Goal: Transaction & Acquisition: Purchase product/service

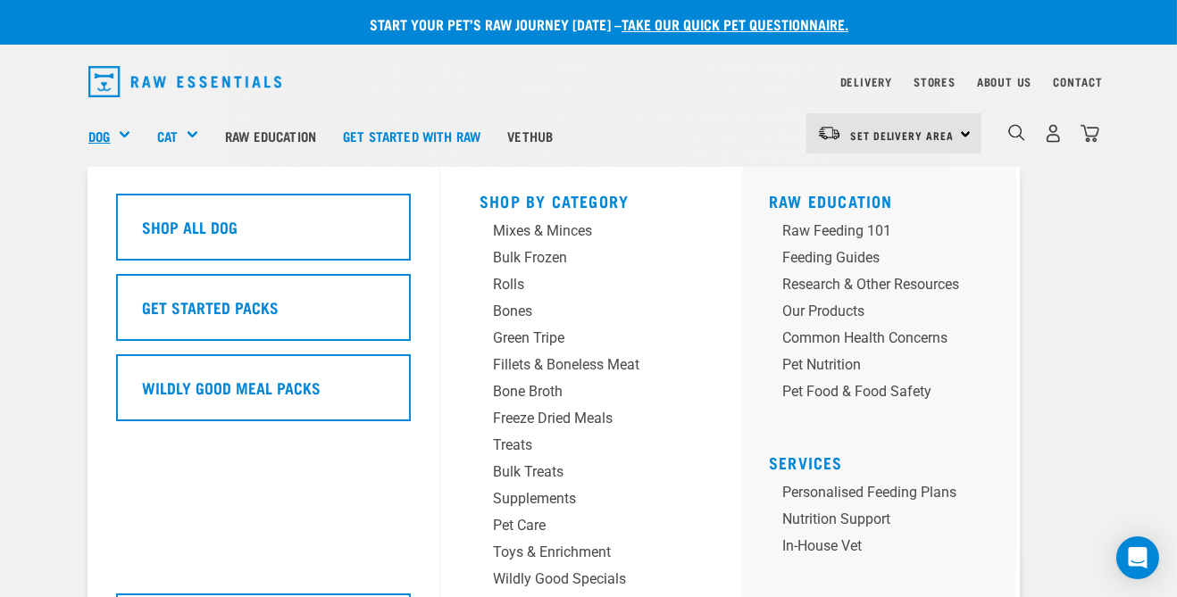
click at [107, 136] on link "Dog" at bounding box center [98, 136] width 21 height 21
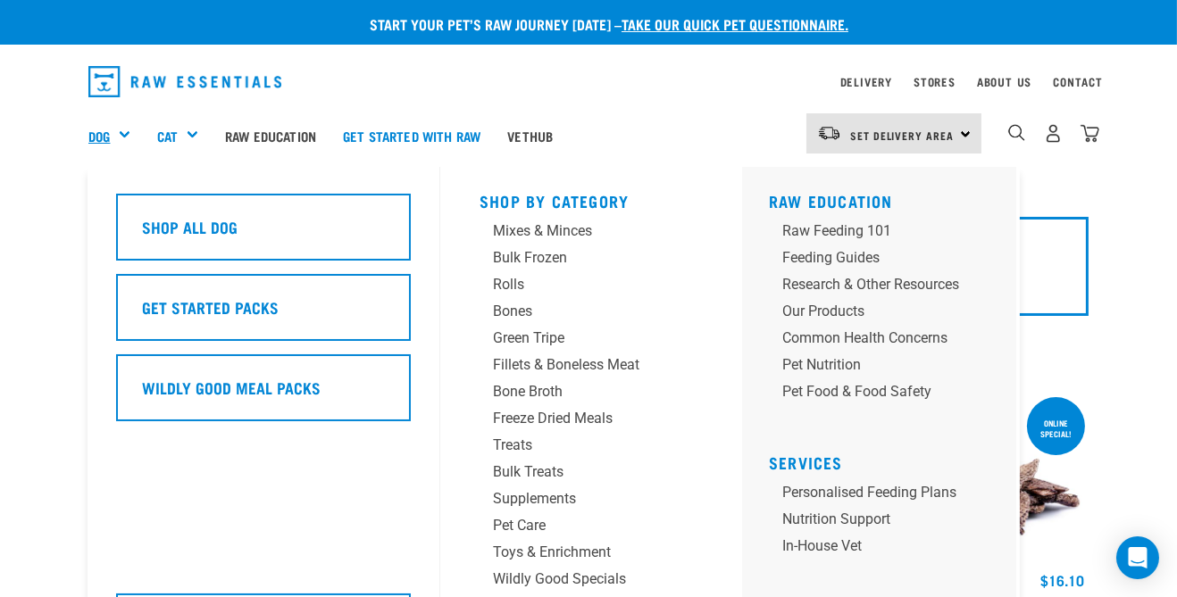
click at [110, 136] on link "Dog" at bounding box center [98, 136] width 21 height 21
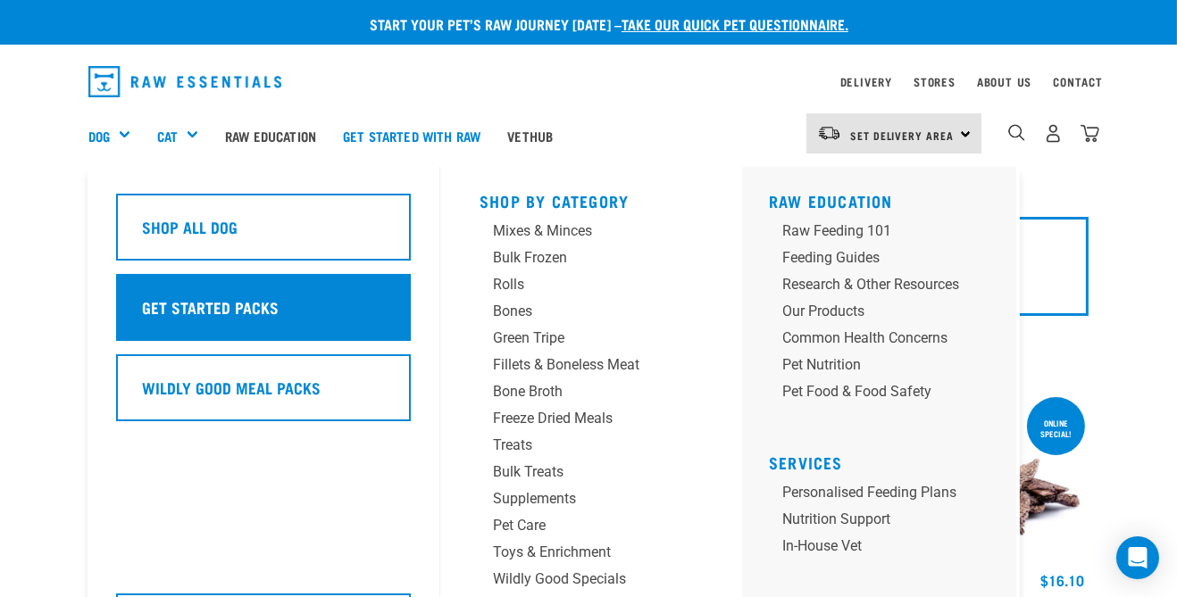
click at [280, 312] on div "Get Started Packs" at bounding box center [263, 307] width 295 height 67
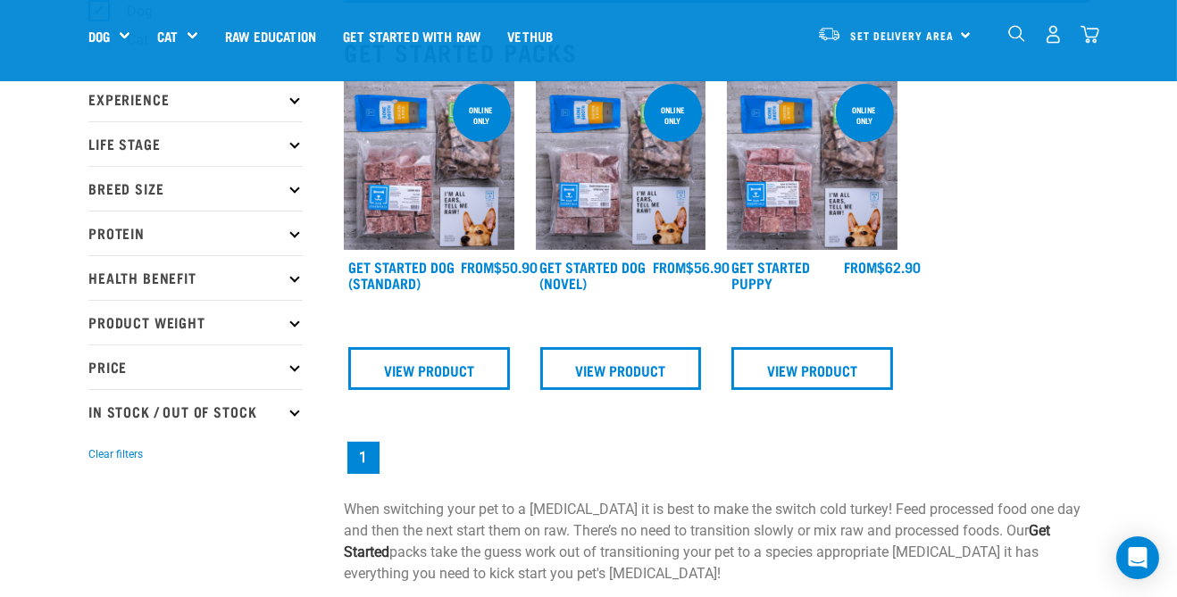
scroll to position [188, 0]
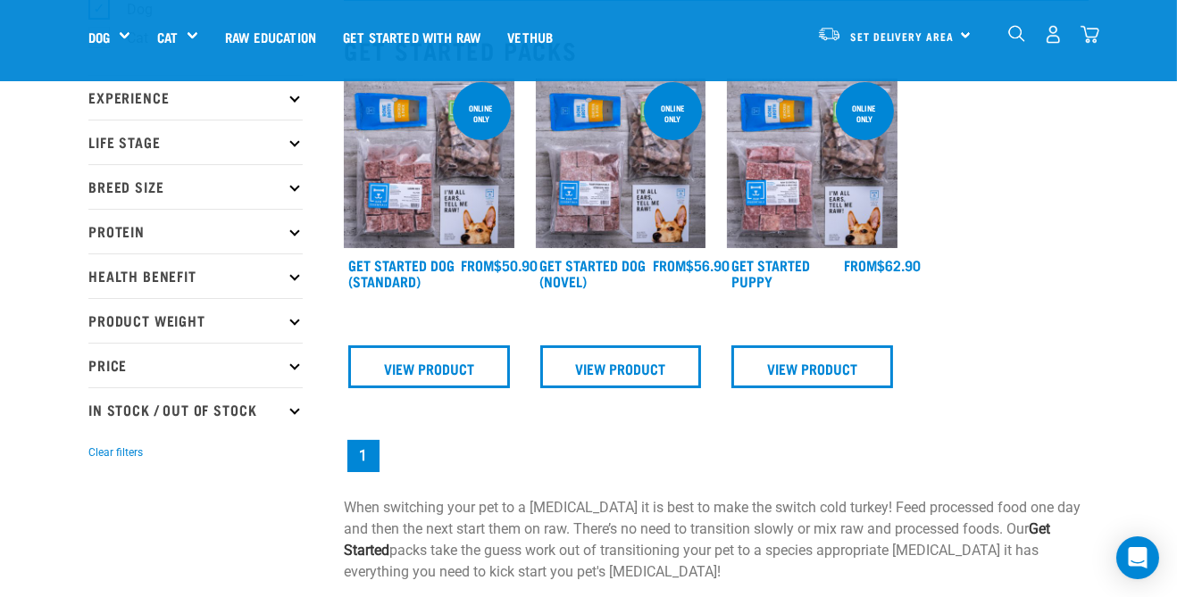
click at [469, 205] on img at bounding box center [429, 164] width 171 height 171
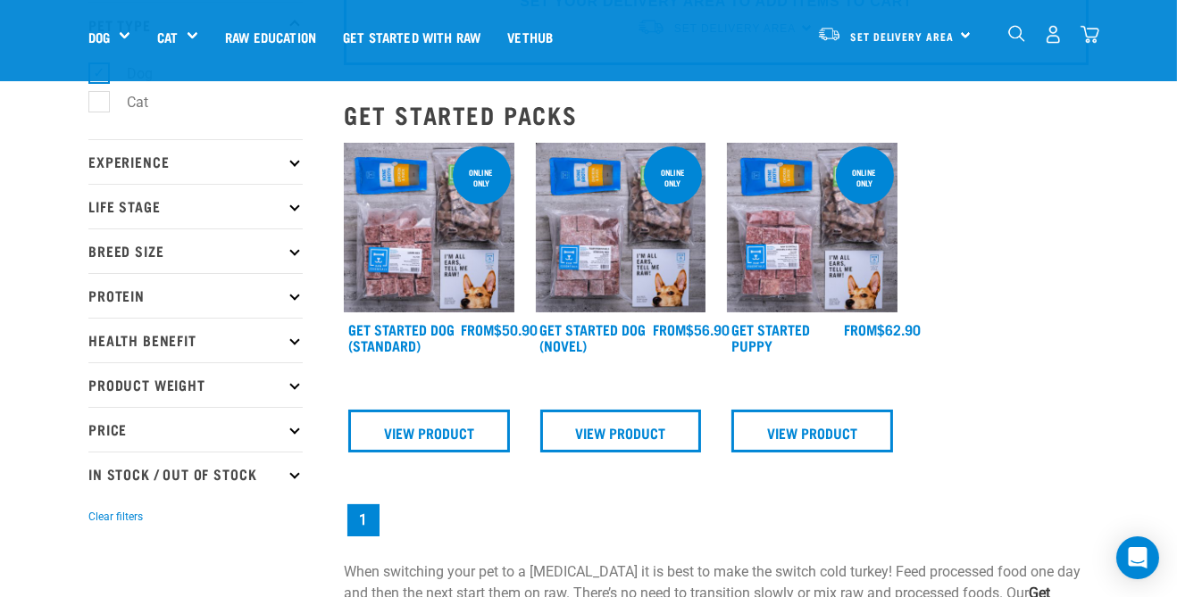
scroll to position [125, 0]
click at [256, 251] on p "Breed Size" at bounding box center [195, 250] width 214 height 45
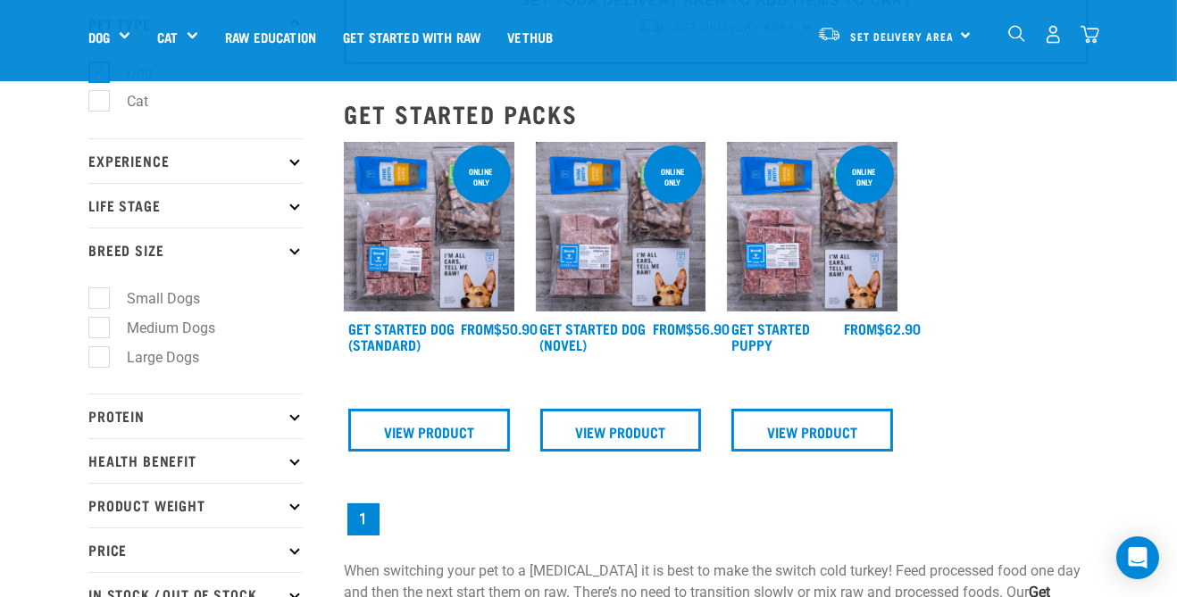
click at [108, 299] on label "Small Dogs" at bounding box center [152, 299] width 109 height 22
click at [100, 299] on input "Small Dogs" at bounding box center [94, 296] width 12 height 12
checkbox input "true"
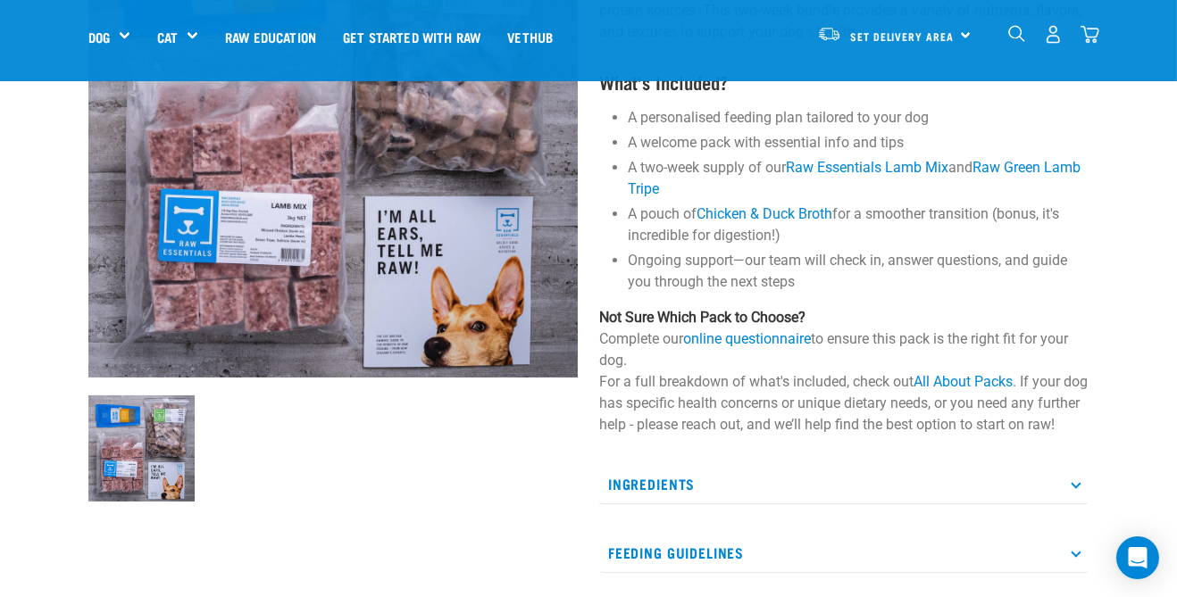
scroll to position [255, 0]
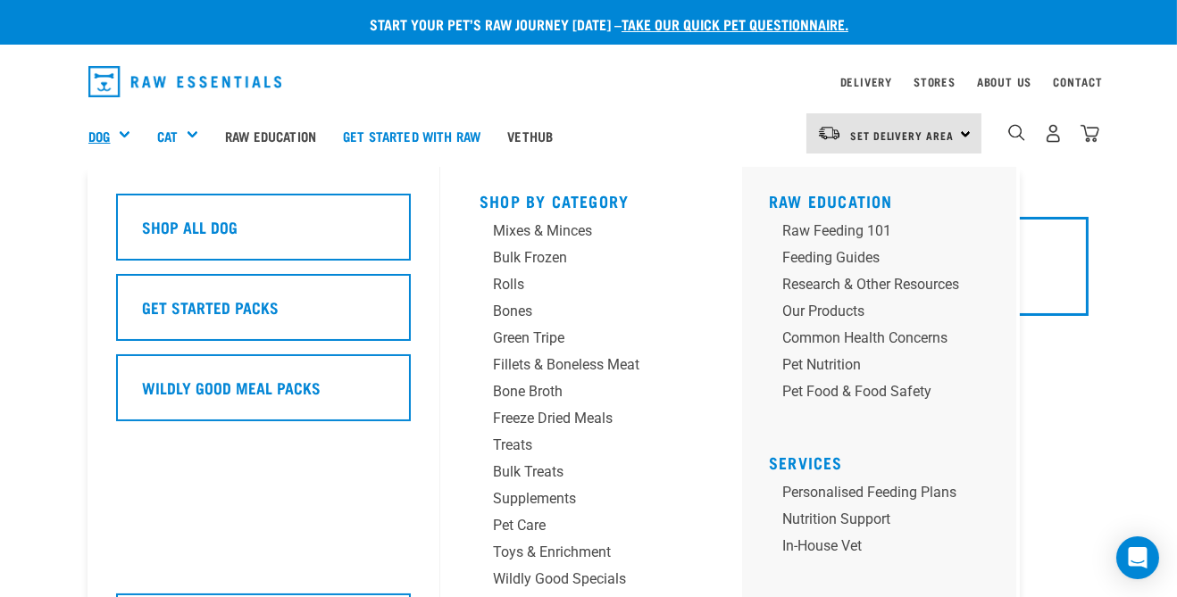
click at [107, 138] on link "Dog" at bounding box center [98, 136] width 21 height 21
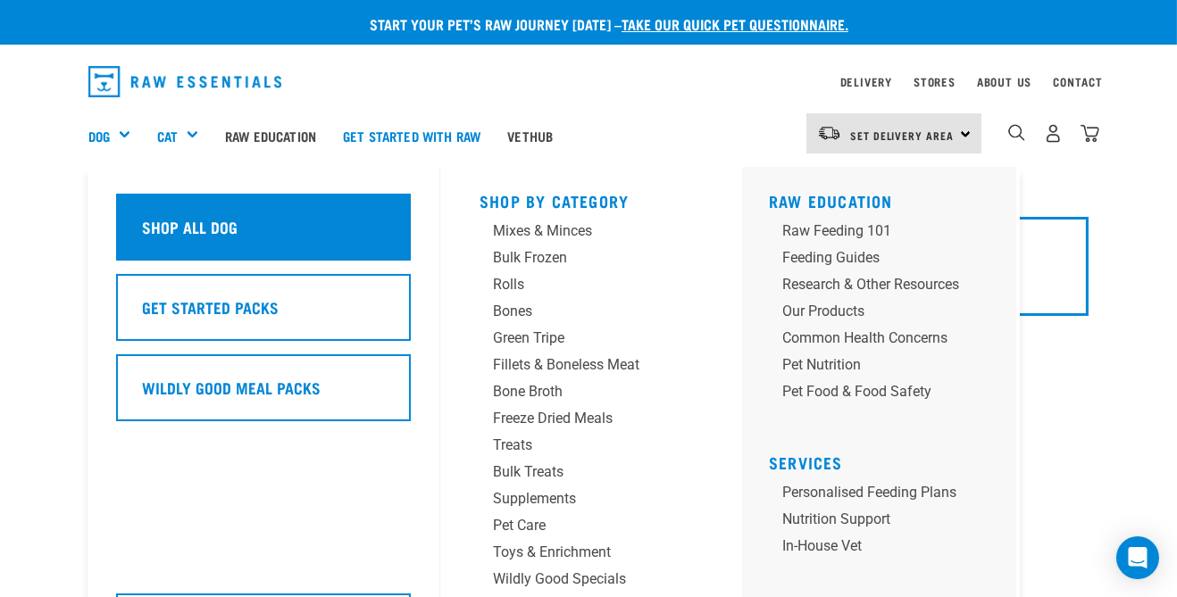
click at [331, 222] on div "Shop All Dog" at bounding box center [263, 227] width 295 height 67
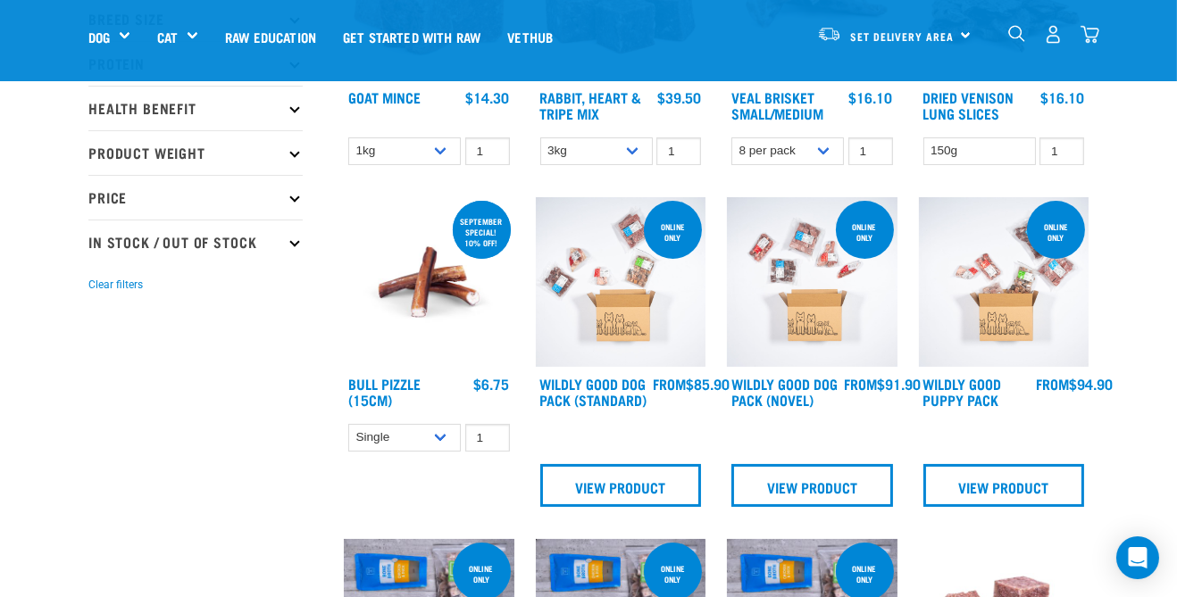
scroll to position [359, 0]
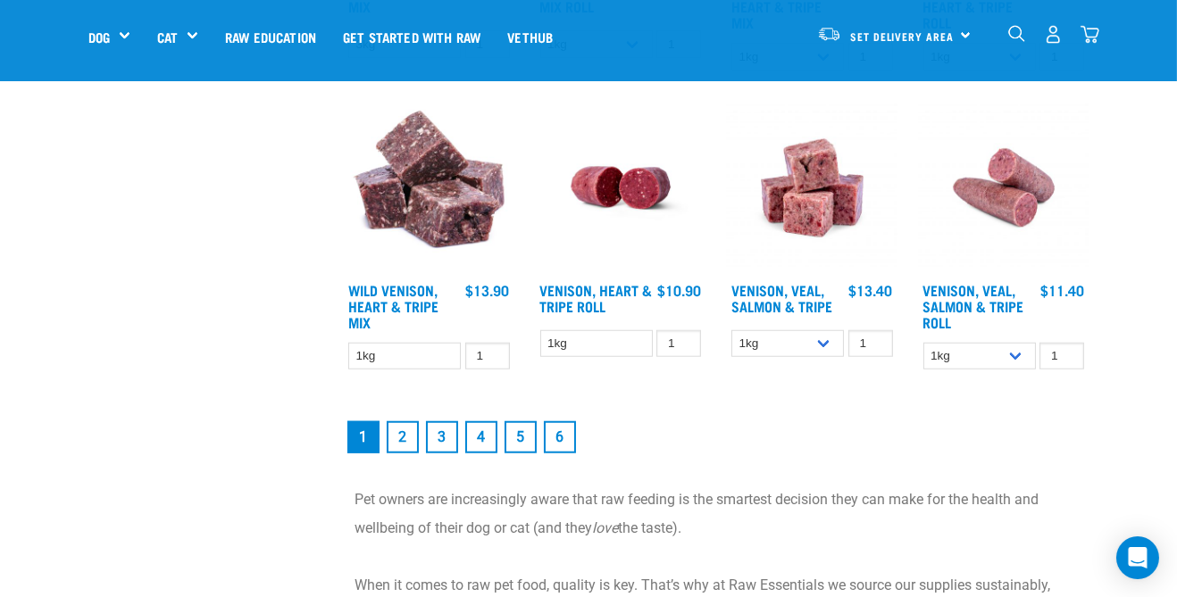
click at [414, 443] on link "2" at bounding box center [403, 438] width 32 height 32
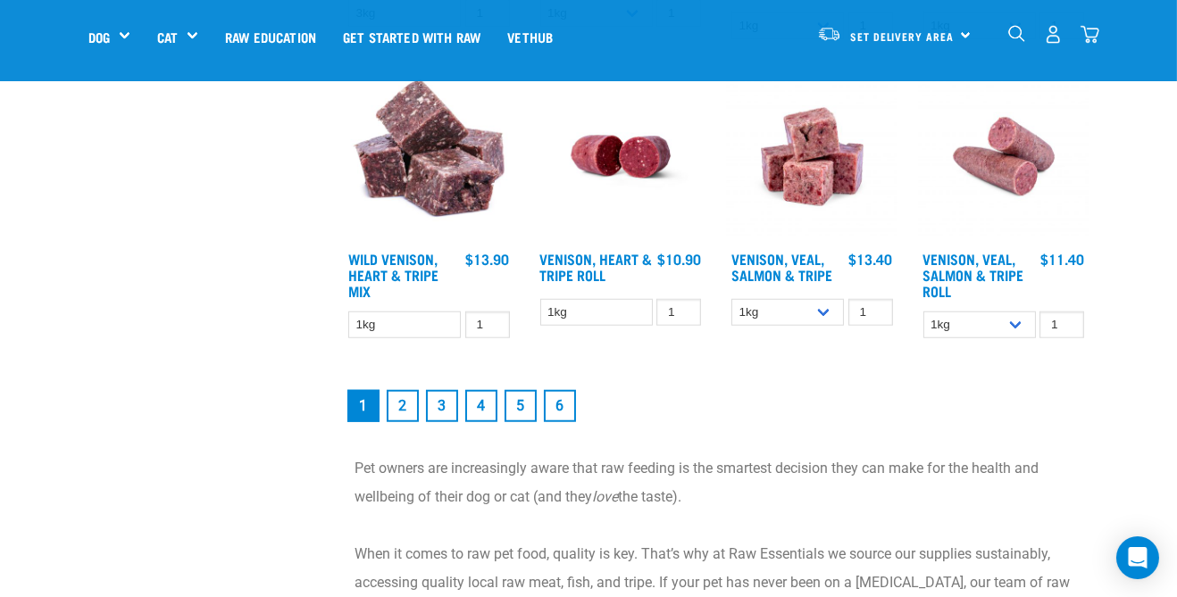
scroll to position [2383, 0]
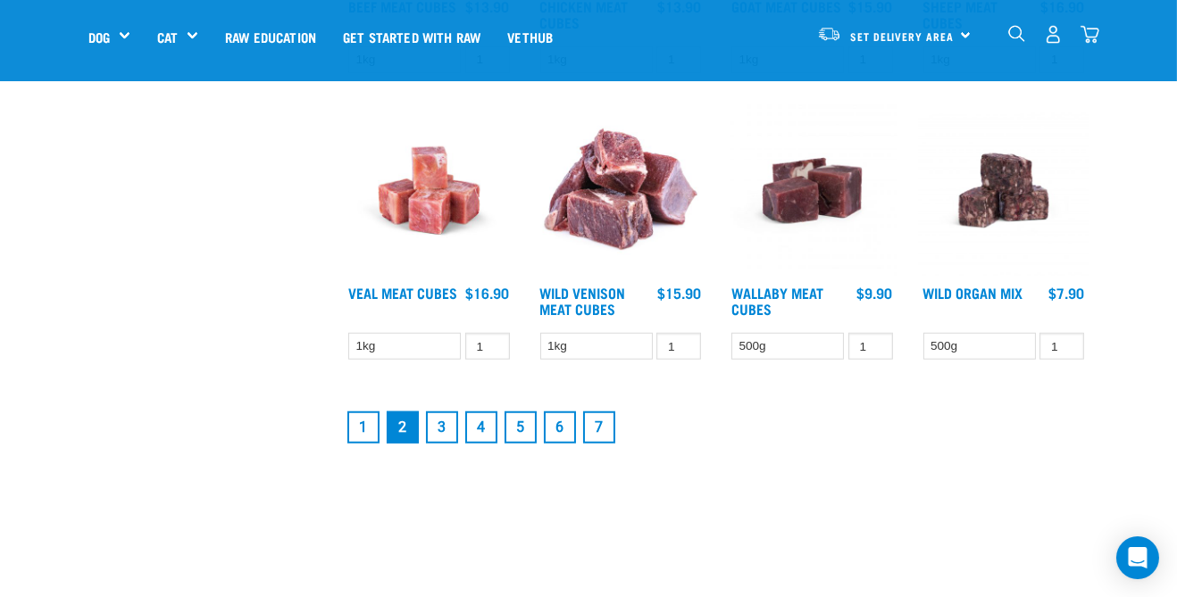
click at [442, 430] on link "3" at bounding box center [442, 428] width 32 height 32
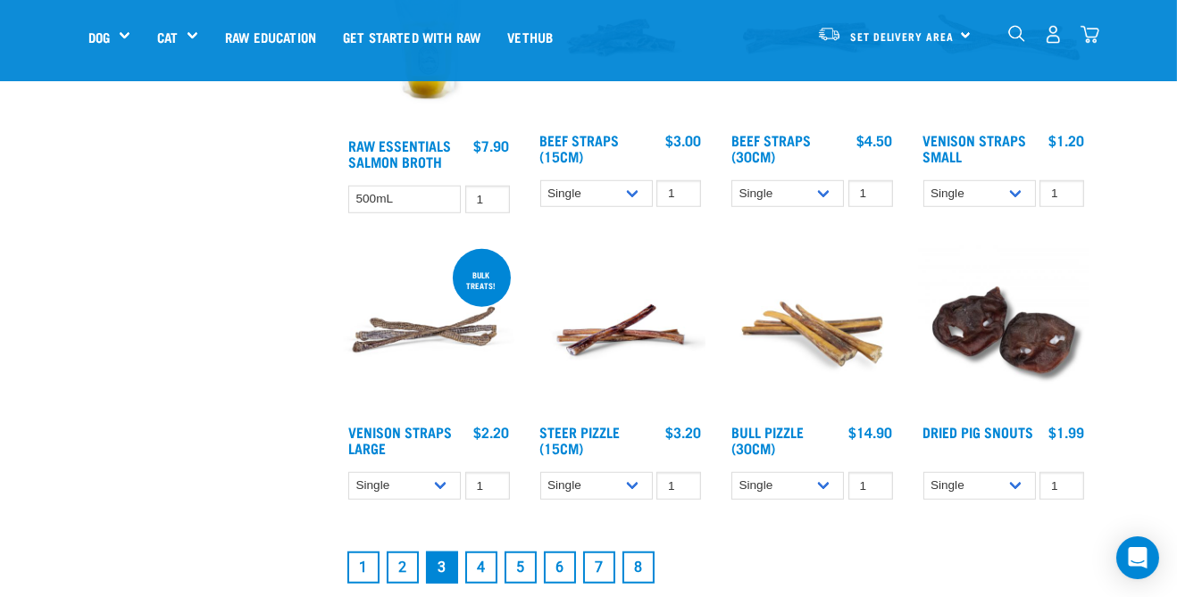
scroll to position [2080, 0]
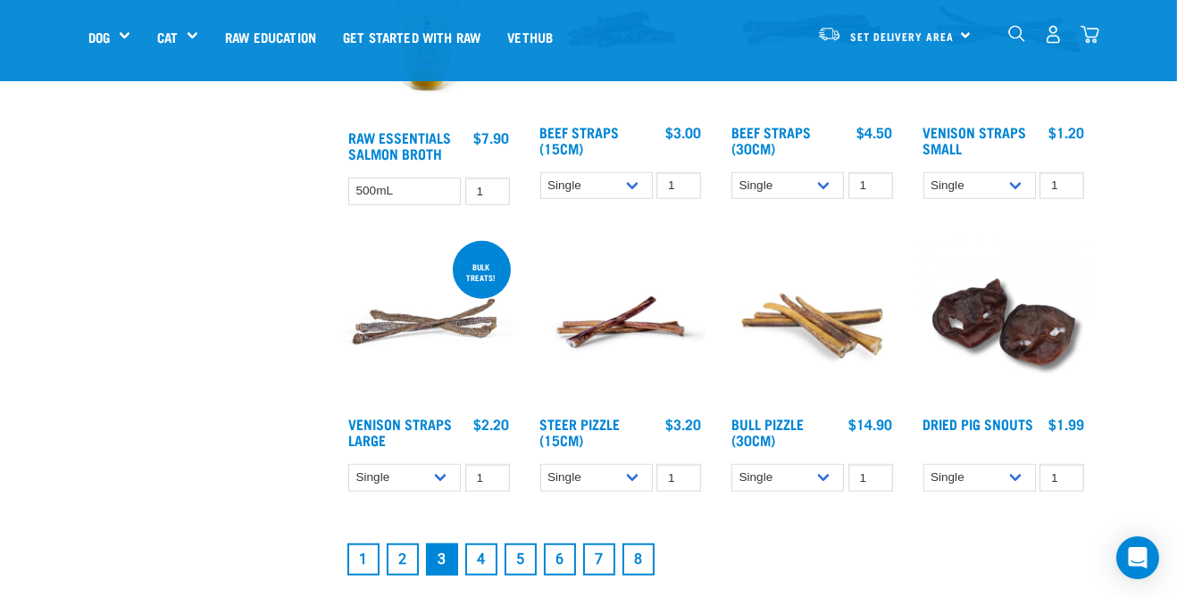
click at [842, 345] on img at bounding box center [812, 323] width 171 height 171
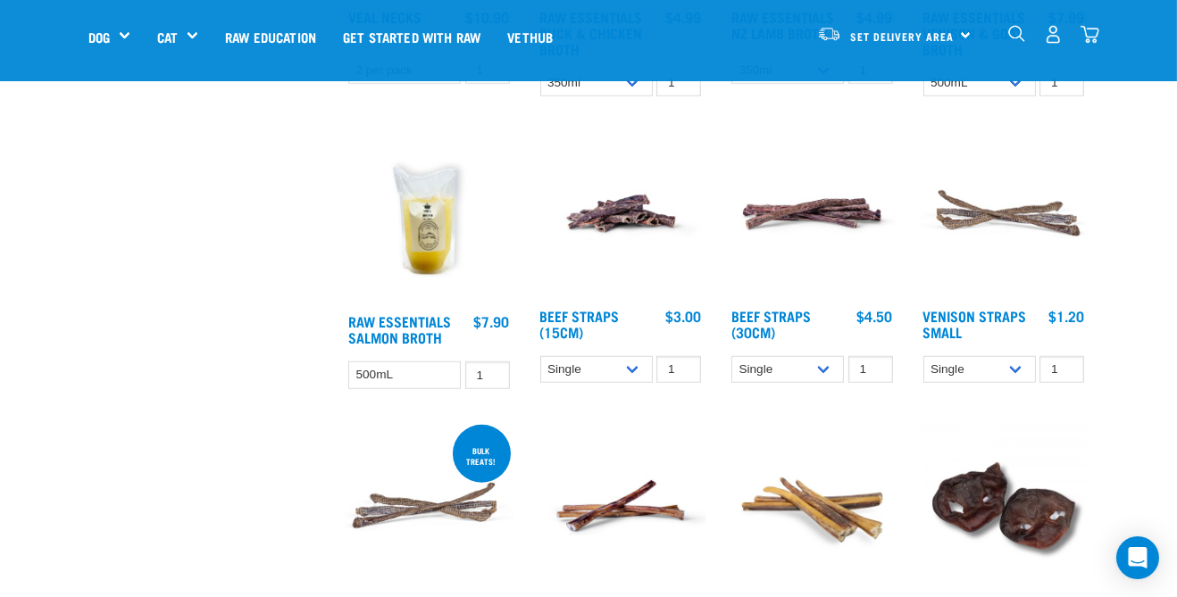
scroll to position [1895, 0]
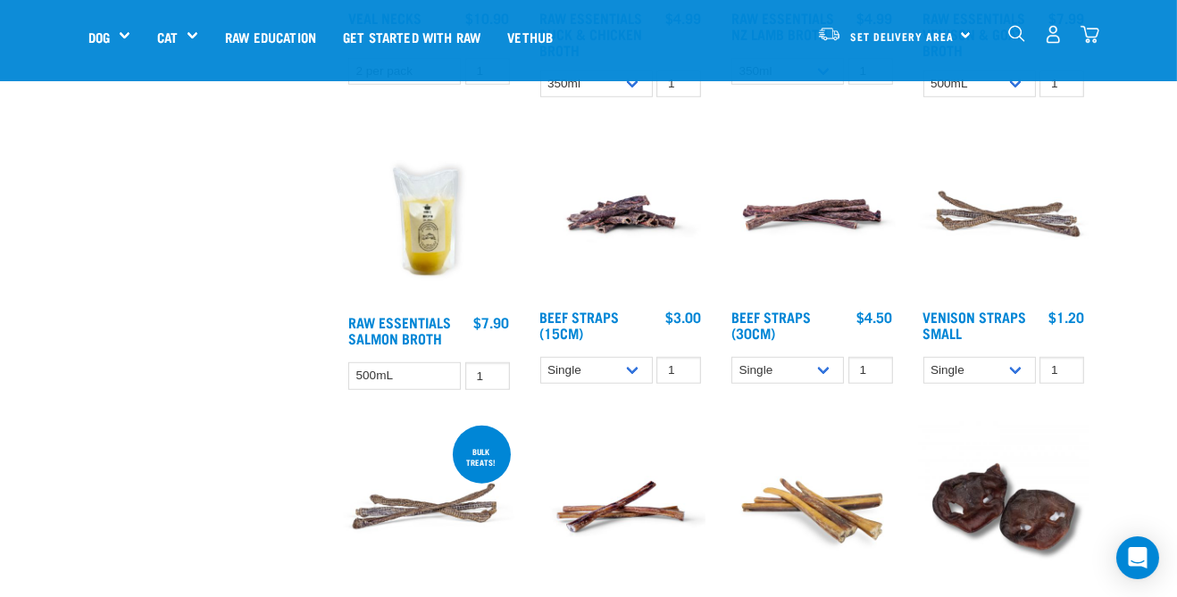
click at [1009, 299] on link at bounding box center [1004, 296] width 171 height 17
click at [1041, 314] on div "Venison Straps Small $1.20 $10.90" at bounding box center [1004, 326] width 171 height 39
click at [1067, 314] on div "$1.20" at bounding box center [1066, 317] width 36 height 16
click at [1070, 317] on div "$1.20" at bounding box center [1066, 317] width 36 height 16
click at [1021, 203] on img at bounding box center [1004, 214] width 171 height 171
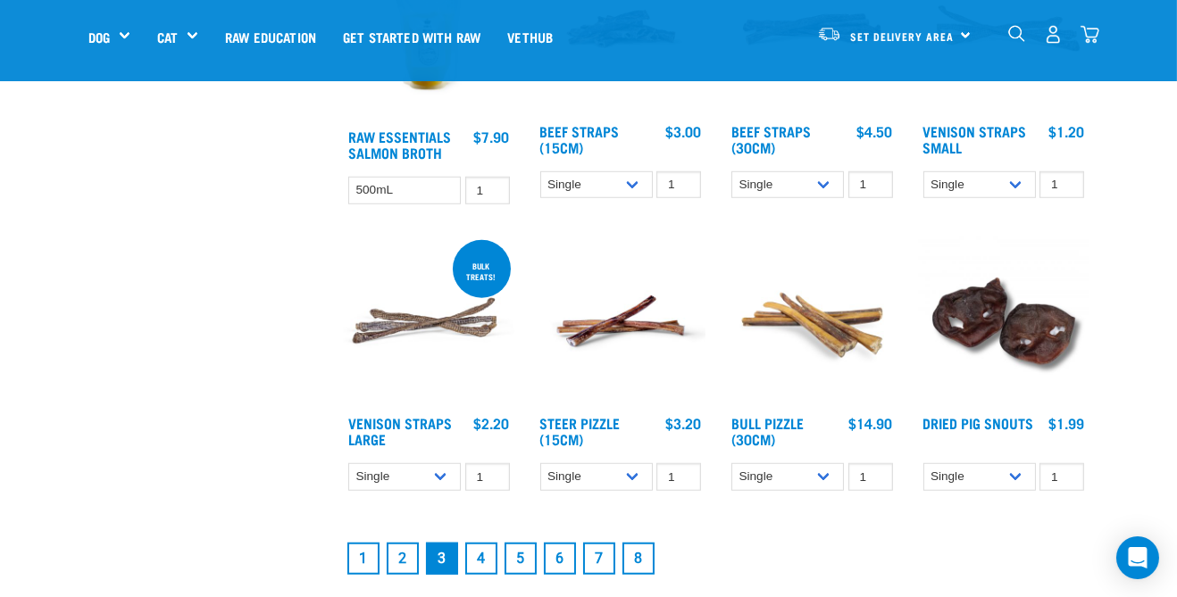
click at [480, 561] on link "4" at bounding box center [481, 559] width 32 height 32
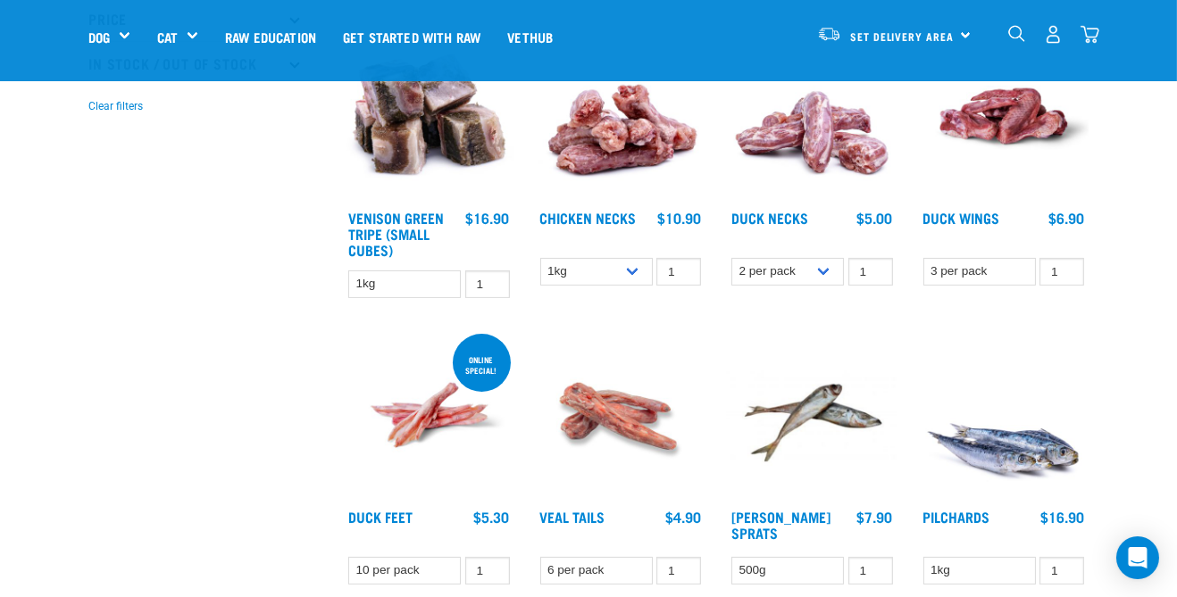
scroll to position [528, 0]
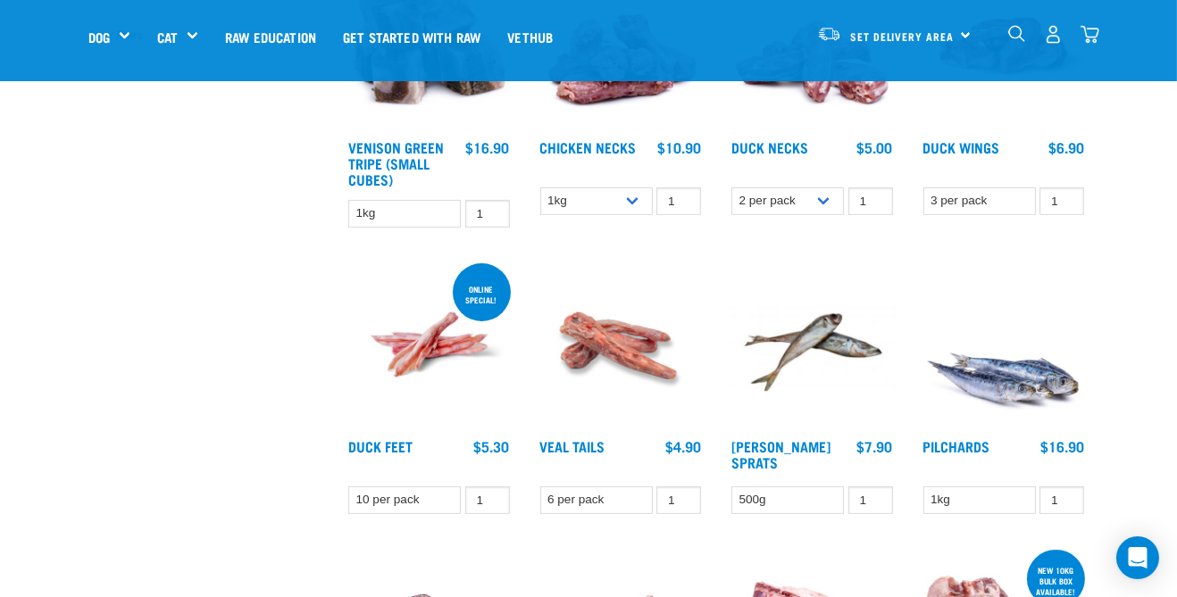
click at [655, 383] on img at bounding box center [621, 345] width 171 height 171
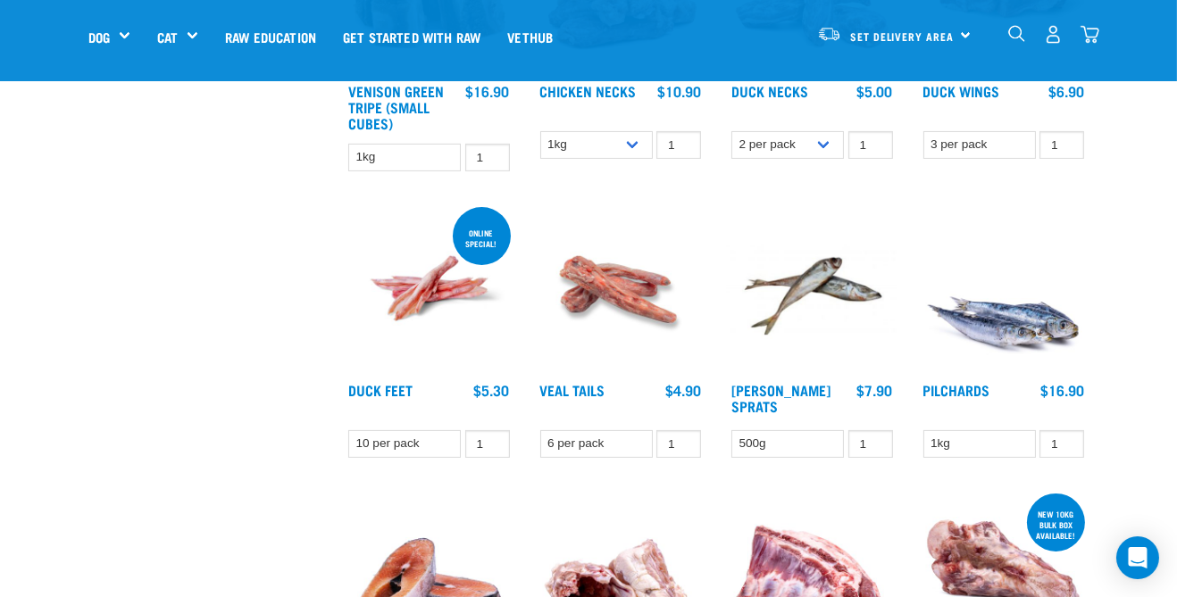
scroll to position [681, 0]
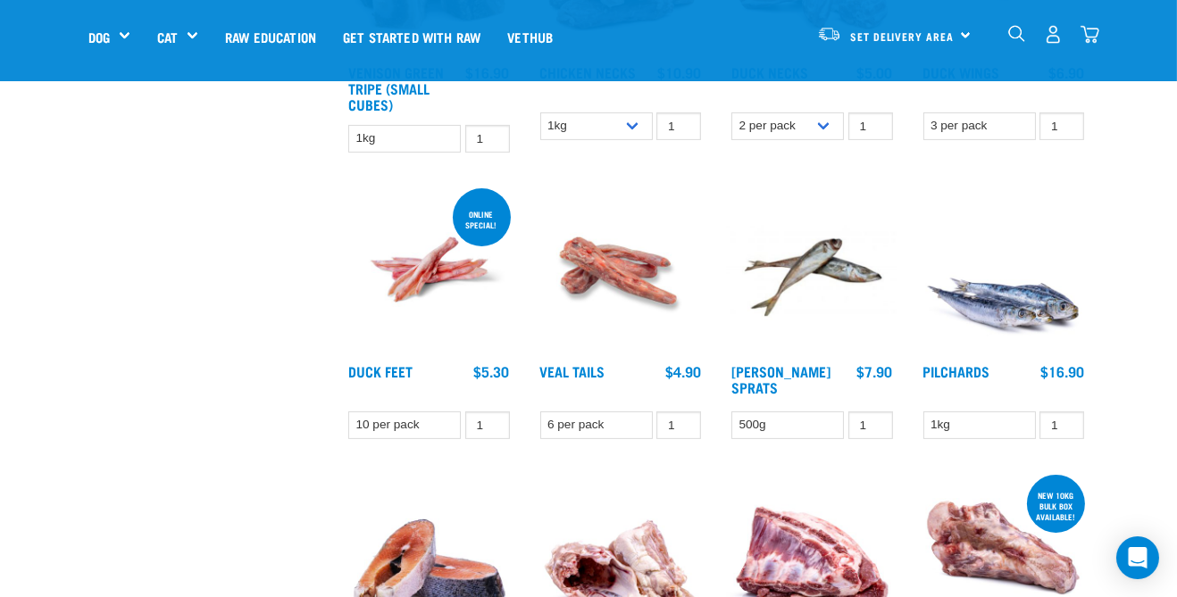
click at [639, 305] on img at bounding box center [621, 270] width 171 height 171
click at [592, 371] on link "Veal Tails" at bounding box center [572, 371] width 65 height 8
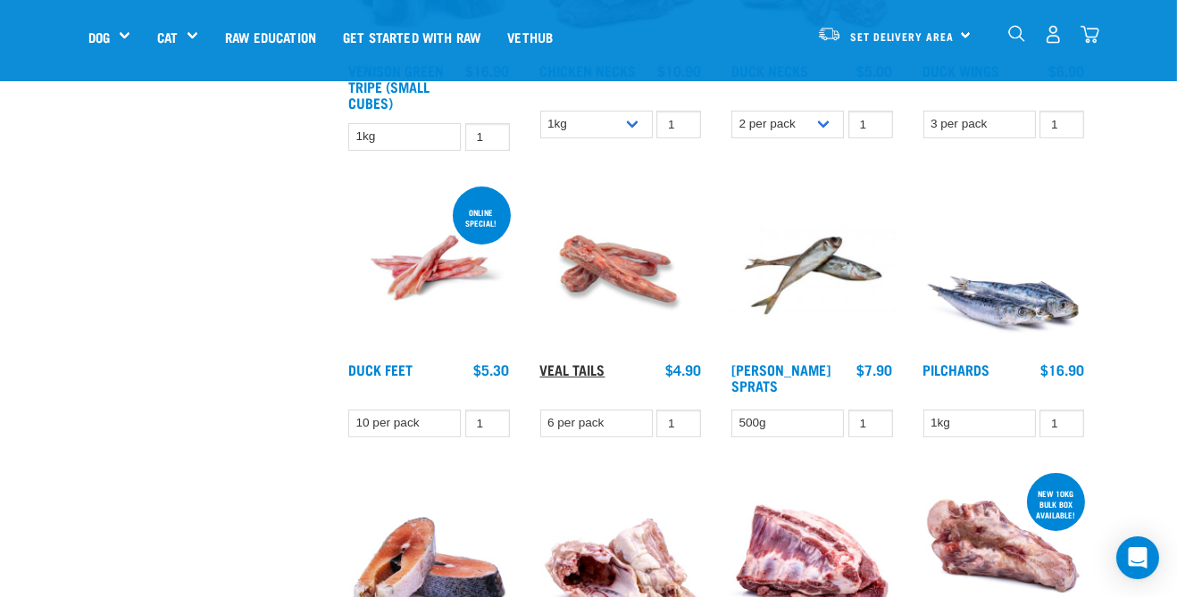
click at [600, 371] on link "Veal Tails" at bounding box center [572, 369] width 65 height 8
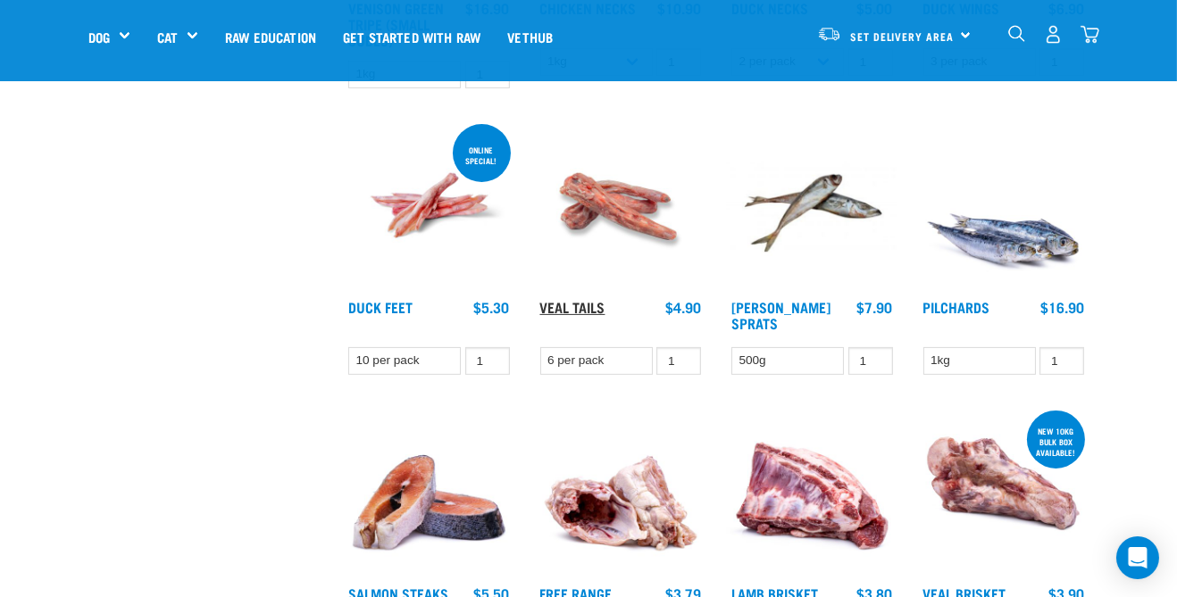
scroll to position [757, 0]
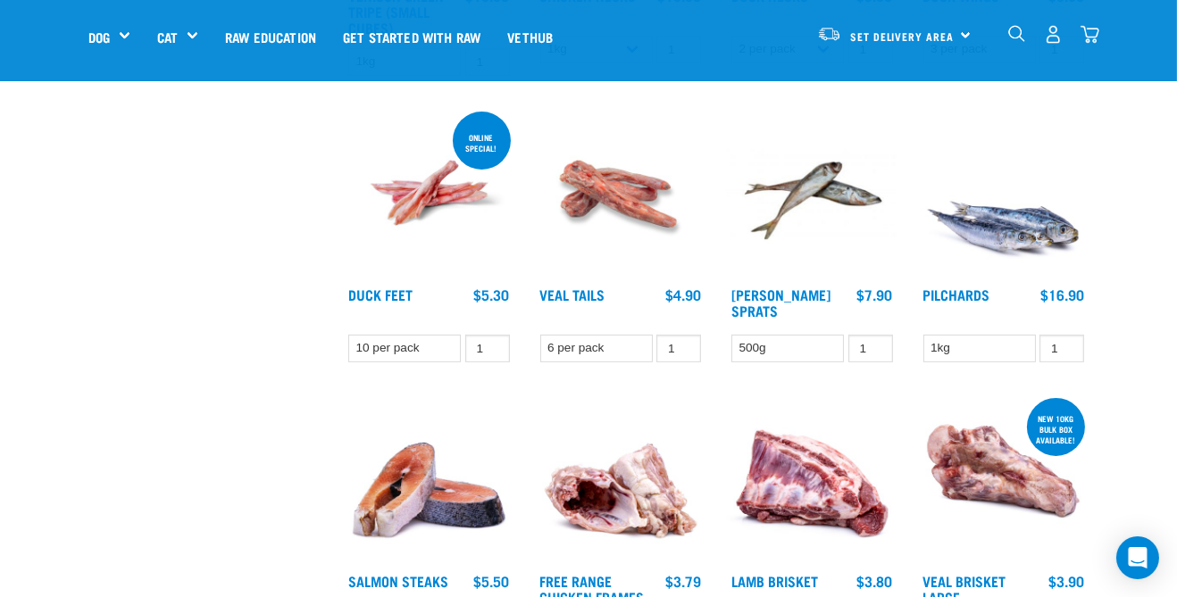
click at [647, 215] on img at bounding box center [621, 193] width 171 height 171
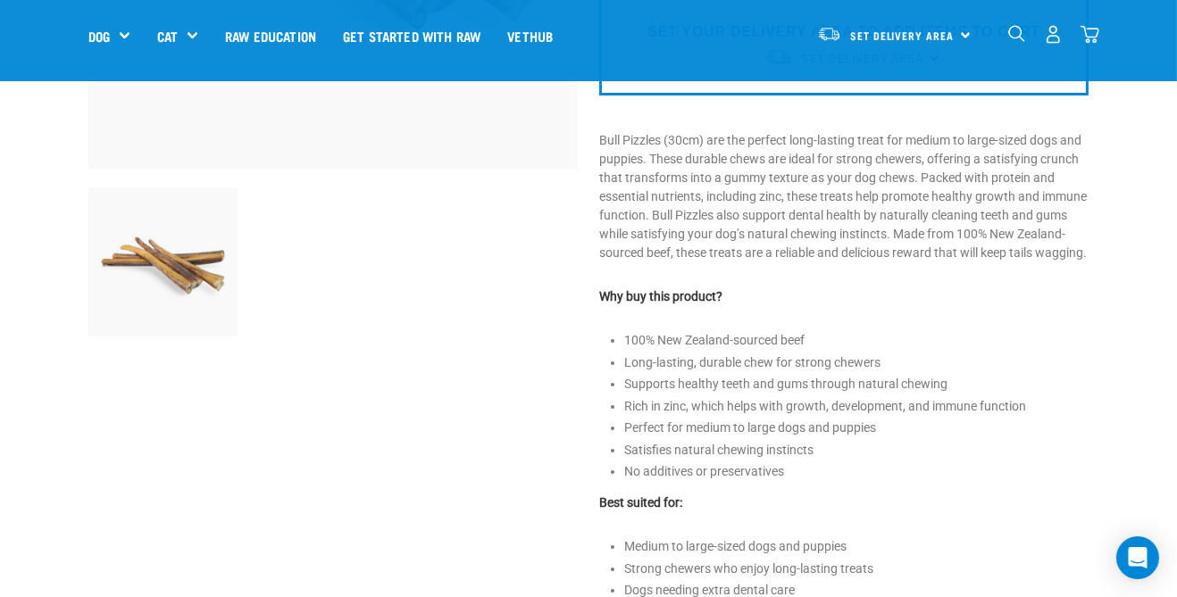
scroll to position [452, 0]
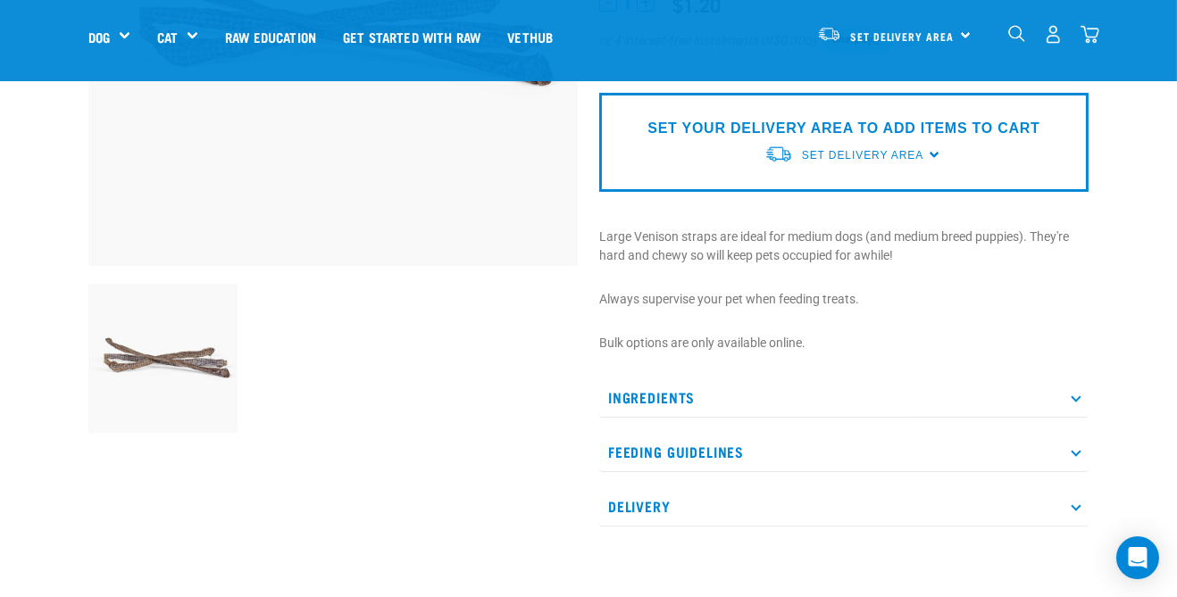
scroll to position [353, 0]
